Goal: Information Seeking & Learning: Understand process/instructions

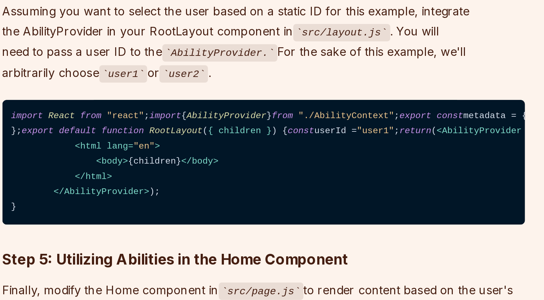
scroll to position [1341, 0]
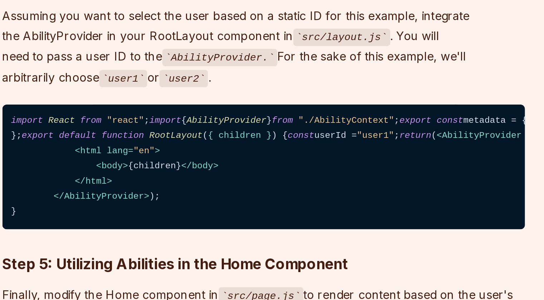
drag, startPoint x: 162, startPoint y: 192, endPoint x: 157, endPoint y: 187, distance: 7.1
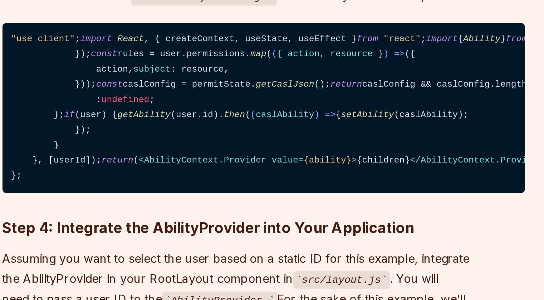
scroll to position [1308, 0]
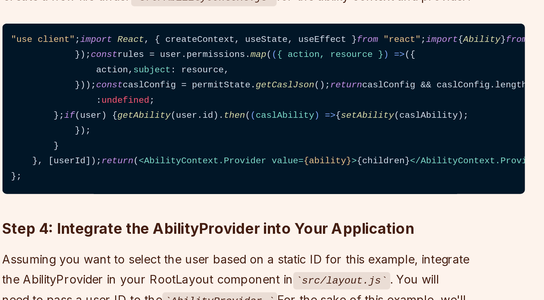
drag, startPoint x: 153, startPoint y: 121, endPoint x: 140, endPoint y: 107, distance: 19.2
drag, startPoint x: 131, startPoint y: 99, endPoint x: 138, endPoint y: 123, distance: 25.1
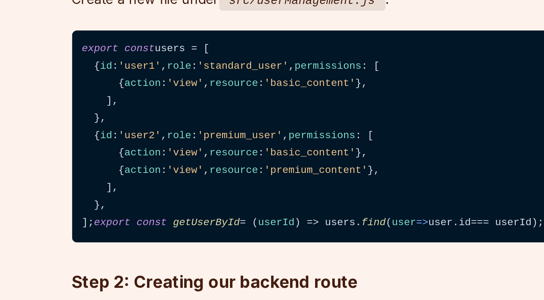
scroll to position [864, 0]
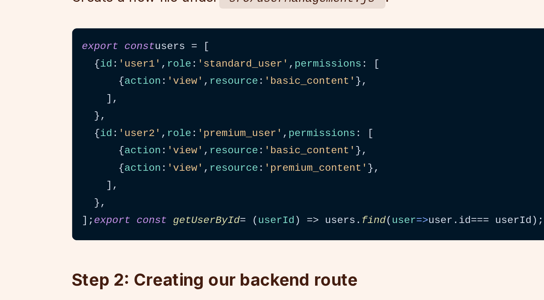
click at [193, 229] on code "export const users = [ { id : 'user1' , role : 'standard_user' , permissions : …" at bounding box center [218, 183] width 258 height 92
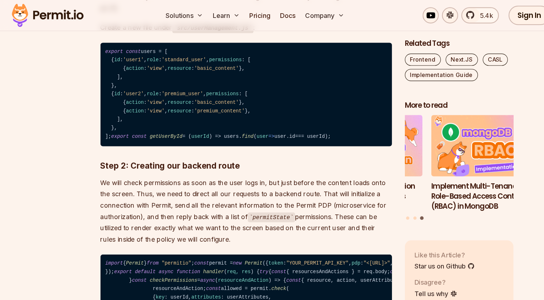
scroll to position [884, 0]
